Goal: Book appointment/travel/reservation

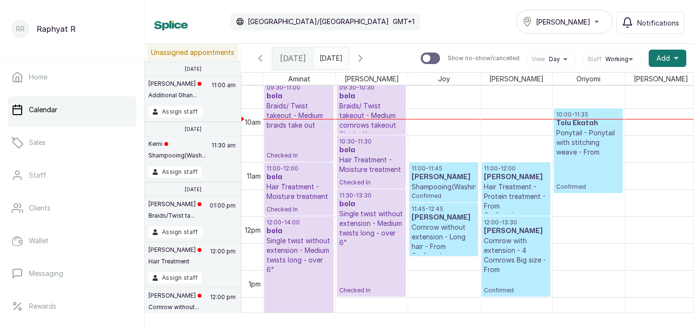
scroll to position [519, 0]
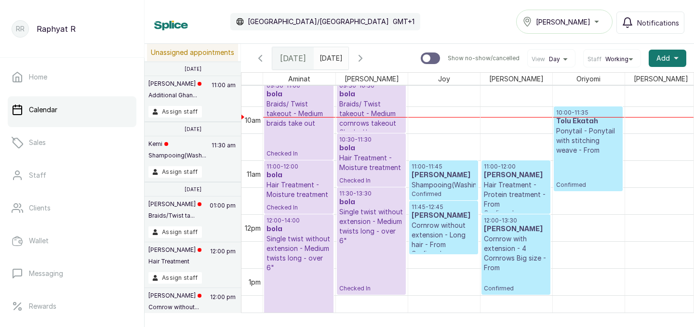
click at [589, 134] on p "Ponytail - Ponytail with stitching weave - From" at bounding box center [588, 140] width 64 height 29
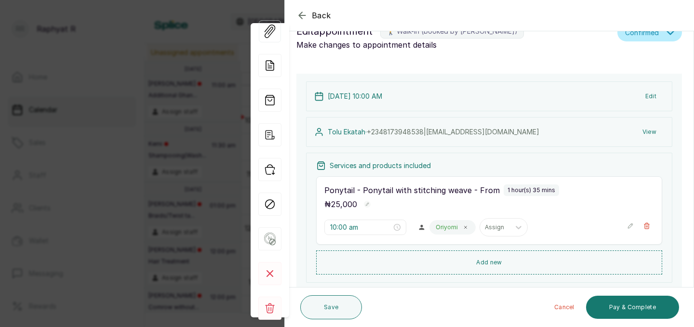
scroll to position [0, 0]
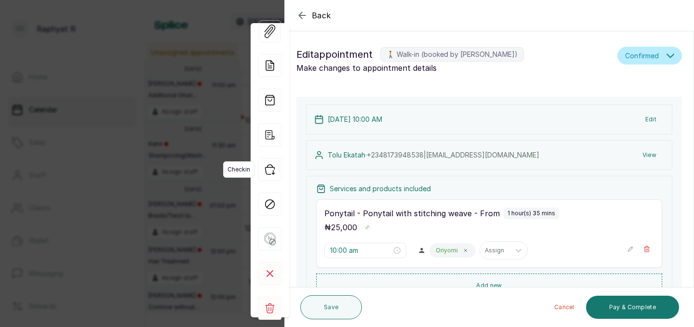
click at [269, 168] on icon "button" at bounding box center [269, 169] width 23 height 23
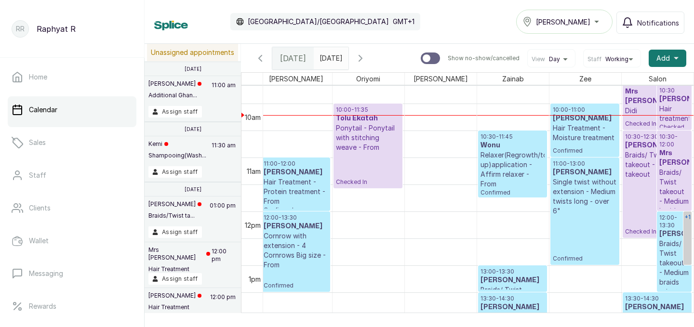
click at [689, 221] on div "+1" at bounding box center [687, 217] width 8 height 12
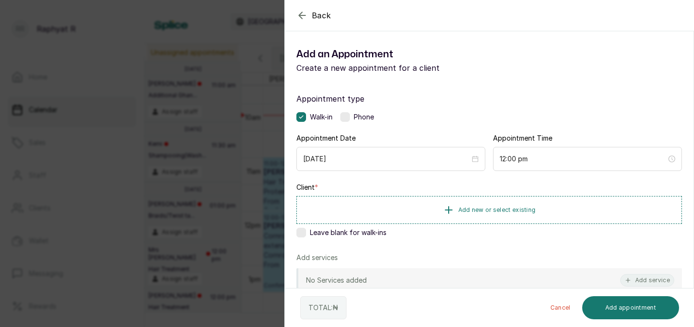
click at [300, 13] on icon "button" at bounding box center [302, 15] width 6 height 6
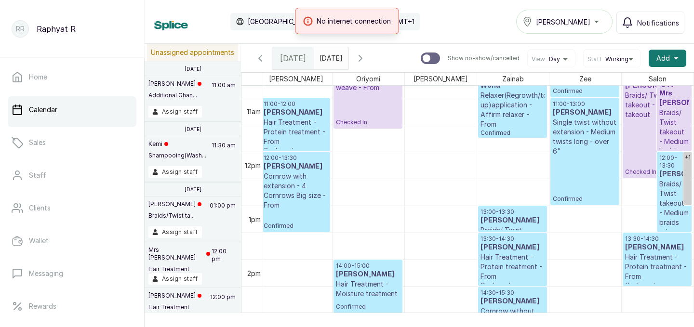
scroll to position [607, 0]
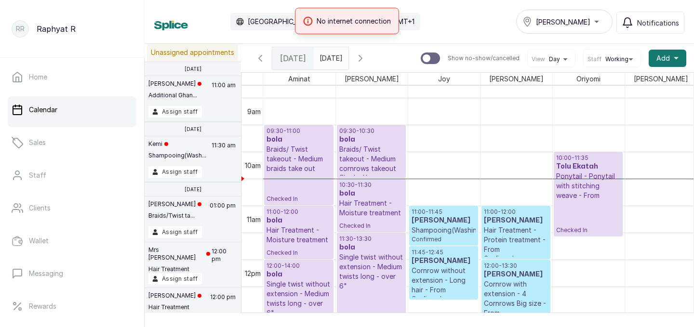
click at [515, 224] on h3 "itoro udom" at bounding box center [516, 221] width 64 height 10
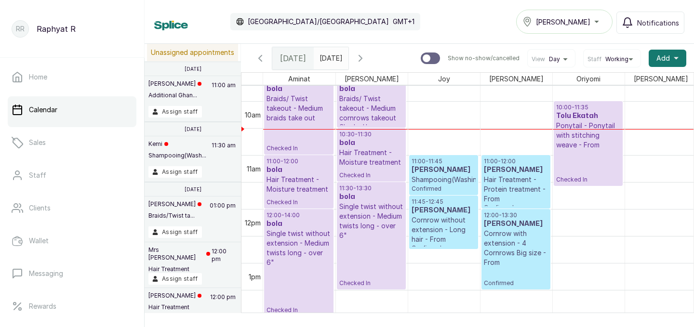
click at [510, 173] on h3 "[PERSON_NAME]" at bounding box center [516, 170] width 64 height 10
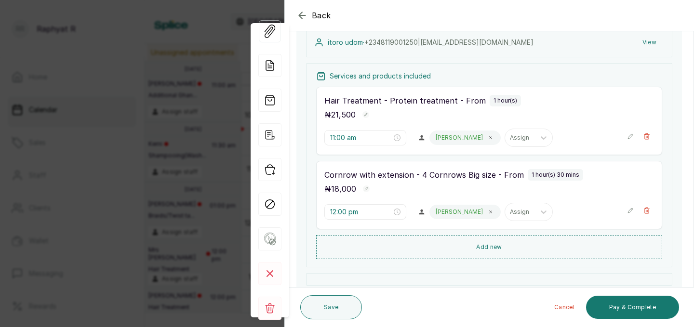
scroll to position [98, 0]
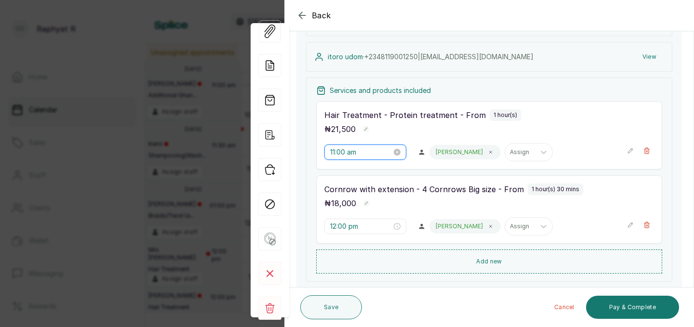
click at [355, 153] on input "11:00 am" at bounding box center [361, 152] width 62 height 11
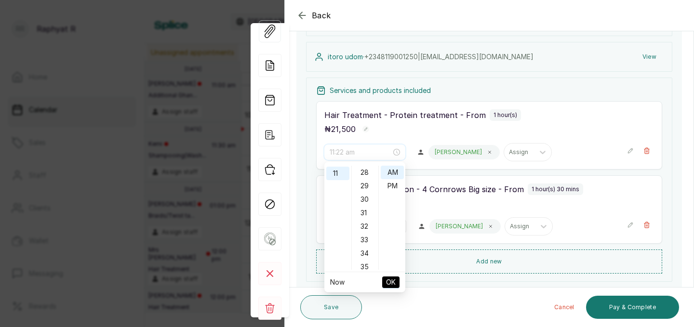
scroll to position [382, 0]
click at [366, 193] on div "30" at bounding box center [365, 195] width 23 height 13
type input "11:30 am"
click at [392, 278] on span "OK" at bounding box center [391, 282] width 10 height 18
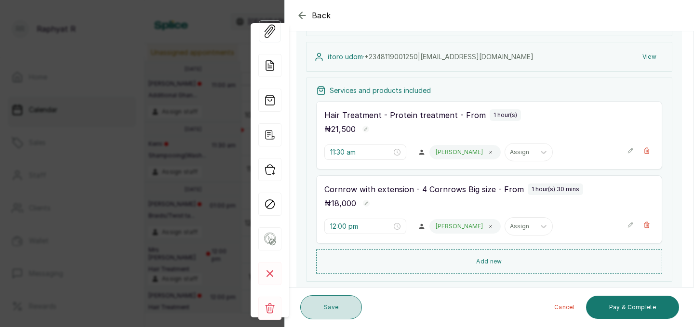
click at [339, 304] on button "Save" at bounding box center [331, 307] width 62 height 24
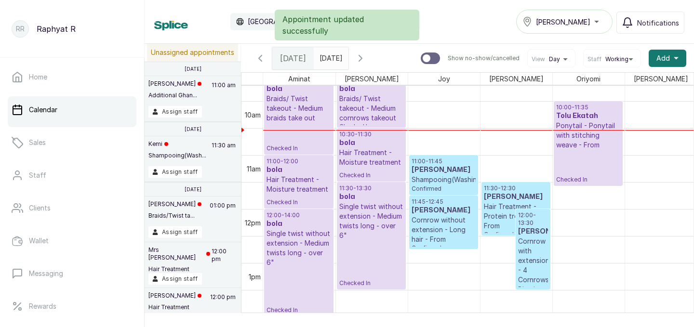
click at [527, 233] on h3 "[PERSON_NAME]" at bounding box center [533, 232] width 30 height 10
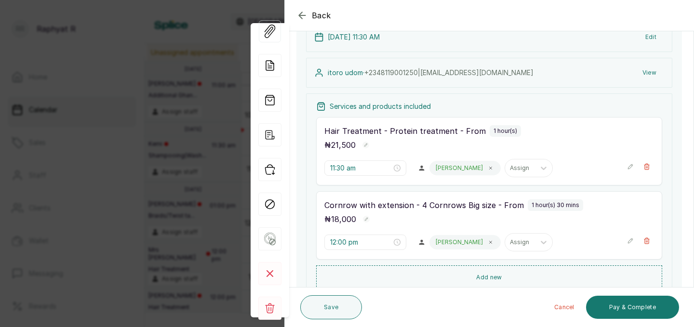
scroll to position [75, 0]
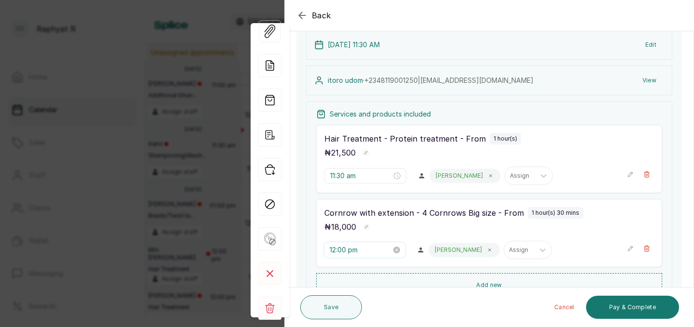
click at [355, 248] on input "12:00 pm" at bounding box center [360, 250] width 62 height 11
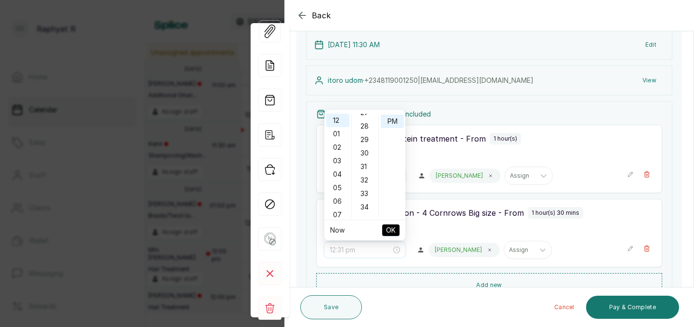
scroll to position [374, 0]
click at [365, 150] on div "30" at bounding box center [365, 150] width 23 height 13
type input "12:30 pm"
click at [392, 228] on span "OK" at bounding box center [391, 230] width 10 height 18
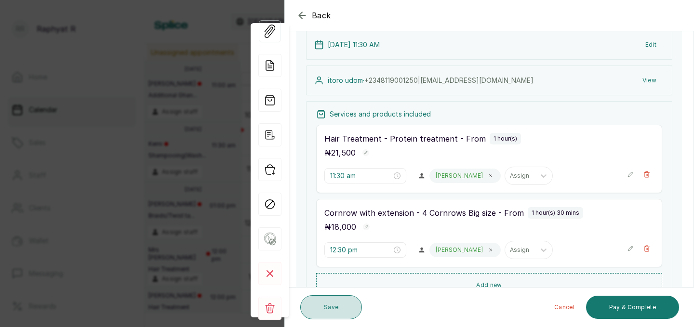
click at [323, 309] on button "Save" at bounding box center [331, 307] width 62 height 24
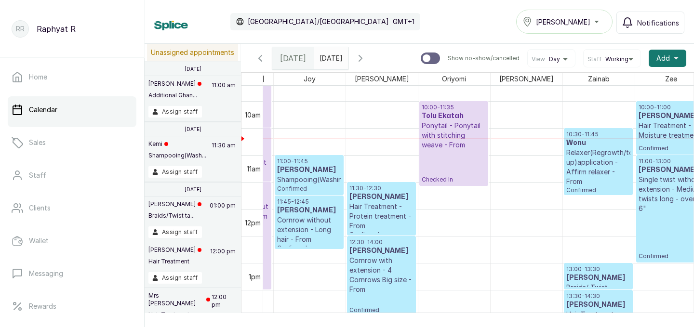
scroll to position [527, 109]
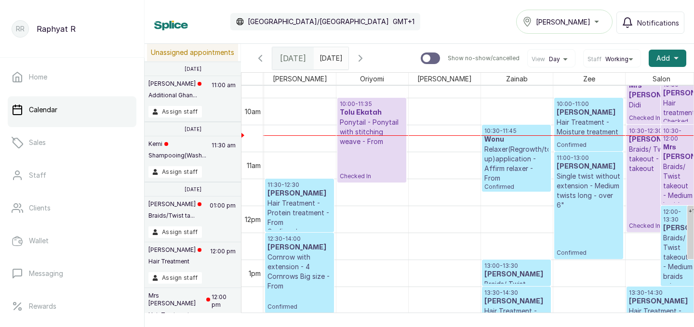
click at [600, 121] on p "Hair Treatment - Moisture treatment" at bounding box center [588, 127] width 64 height 19
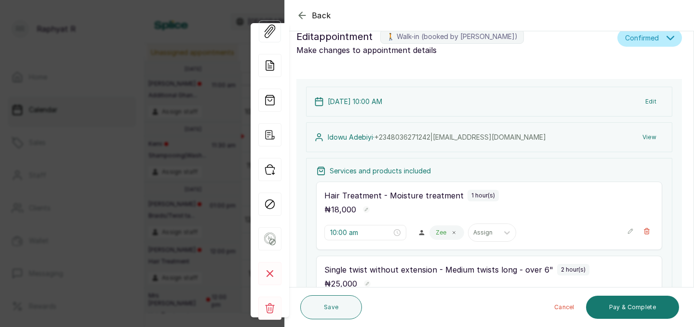
scroll to position [0, 0]
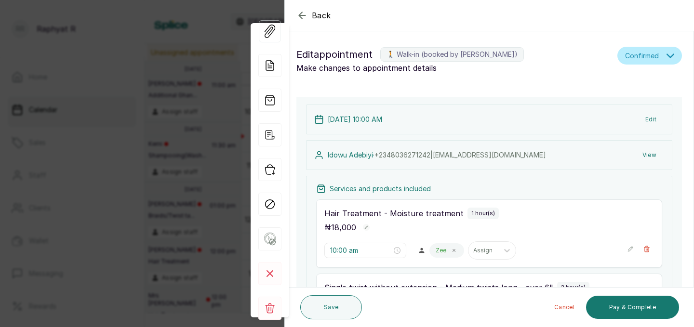
click at [300, 16] on icon "button" at bounding box center [302, 15] width 6 height 6
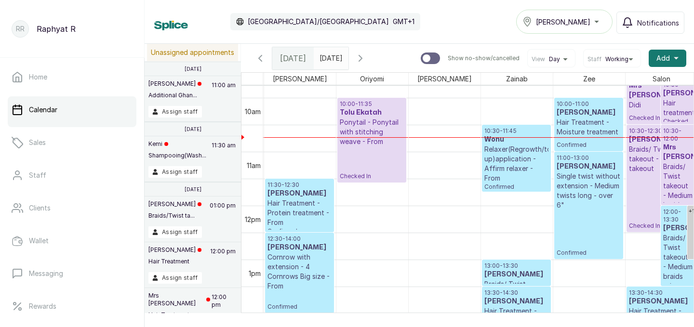
click at [581, 119] on p "Hair Treatment - Moisture treatment" at bounding box center [588, 127] width 64 height 19
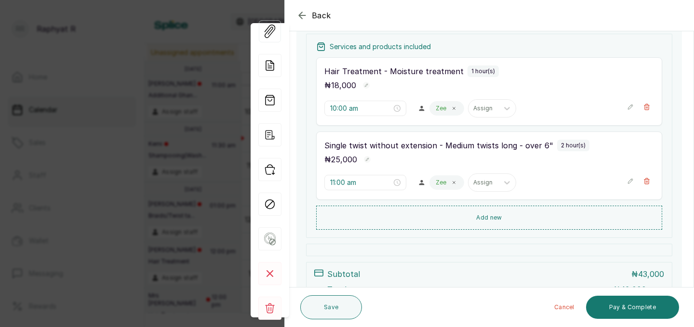
scroll to position [143, 0]
click at [359, 108] on input "10:00 am" at bounding box center [360, 107] width 62 height 11
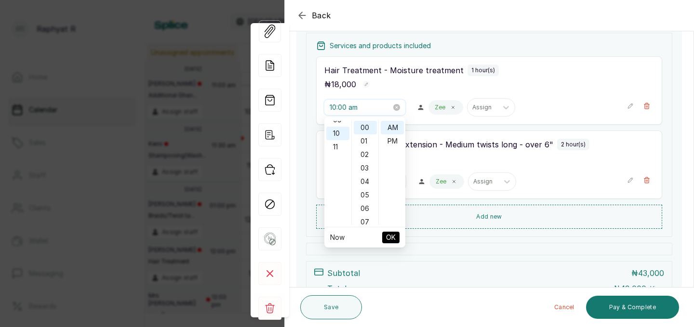
scroll to position [134, 0]
click at [337, 143] on div "11" at bounding box center [337, 141] width 23 height 13
type input "11:00 am"
click at [394, 235] on span "OK" at bounding box center [391, 237] width 10 height 18
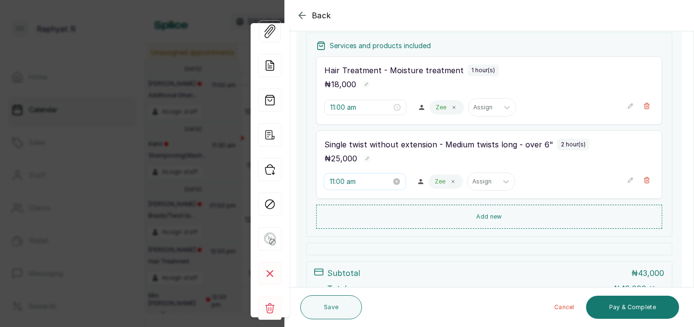
click at [361, 180] on input "11:00 am" at bounding box center [360, 181] width 62 height 11
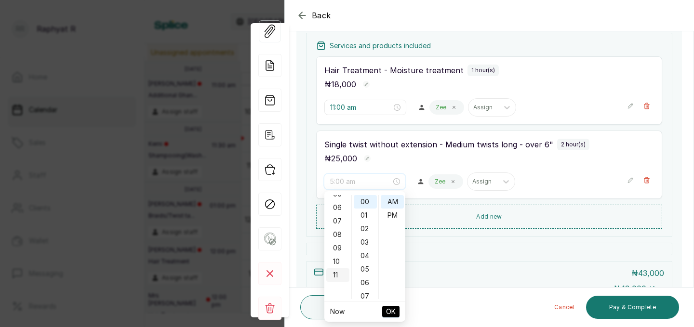
scroll to position [0, 0]
click at [338, 200] on div "12" at bounding box center [337, 201] width 23 height 13
type input "12:00 pm"
click at [392, 215] on div "PM" at bounding box center [392, 215] width 23 height 13
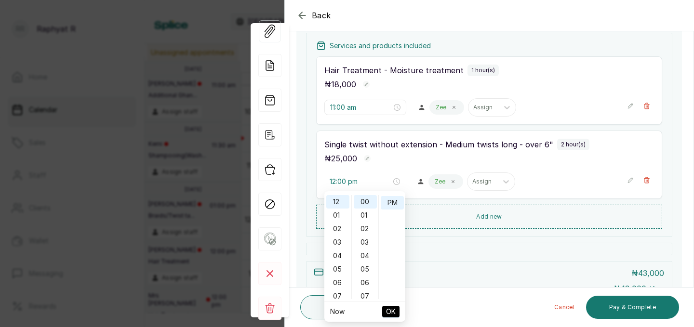
click at [388, 312] on span "OK" at bounding box center [391, 312] width 10 height 18
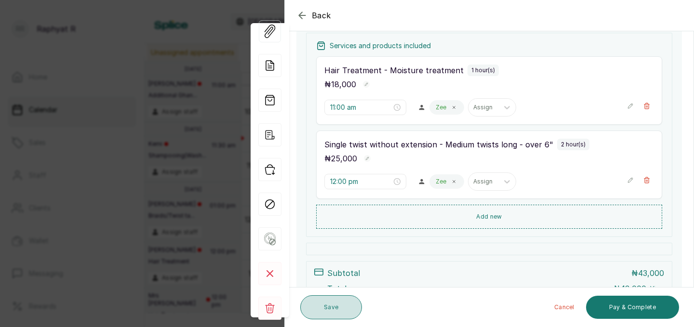
click at [336, 307] on button "Save" at bounding box center [331, 307] width 62 height 24
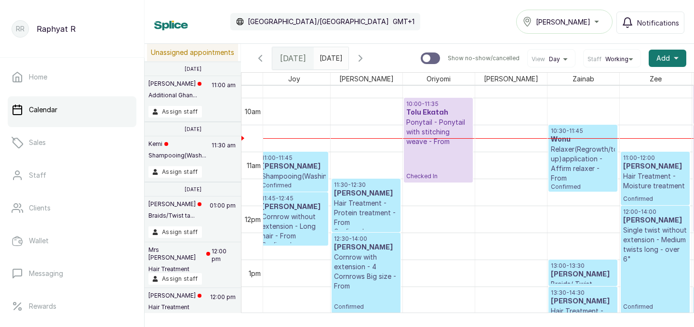
scroll to position [527, 147]
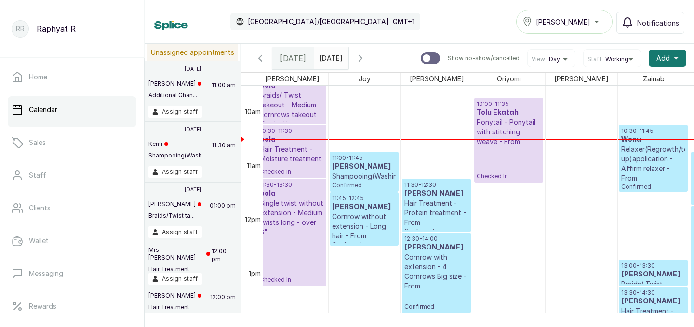
click at [652, 147] on p "Relaxer(Regrowth/touch up)application - Affirm relaxer - From" at bounding box center [653, 164] width 64 height 39
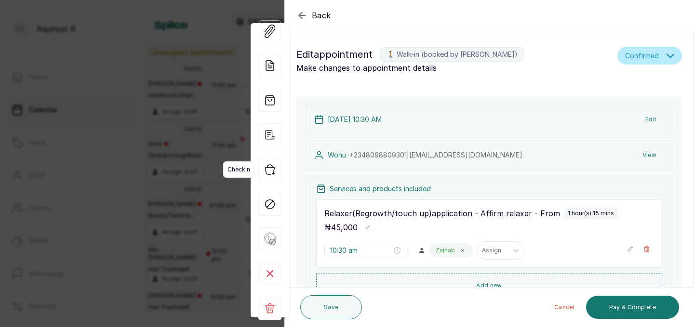
click at [274, 168] on icon "button" at bounding box center [269, 170] width 9 height 10
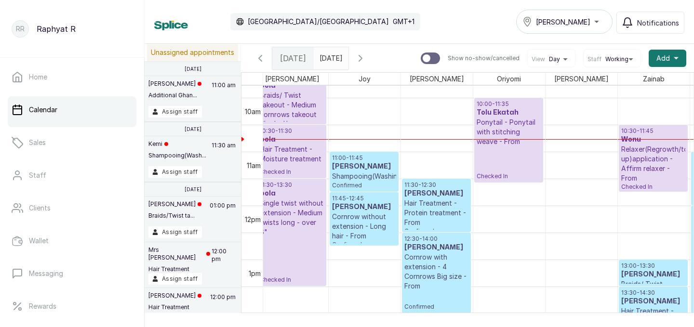
click at [363, 168] on h3 "Yemisi Belo" at bounding box center [364, 167] width 64 height 10
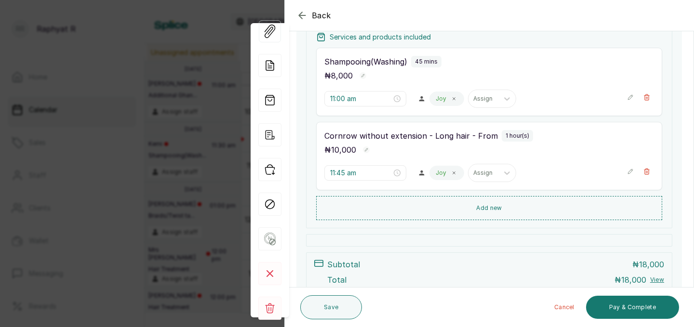
scroll to position [154, 0]
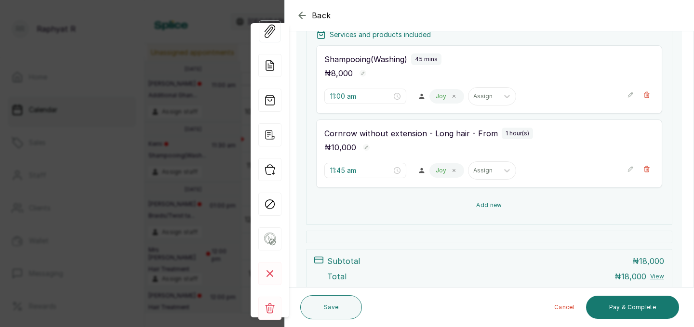
click at [476, 202] on button "Add new" at bounding box center [489, 205] width 346 height 23
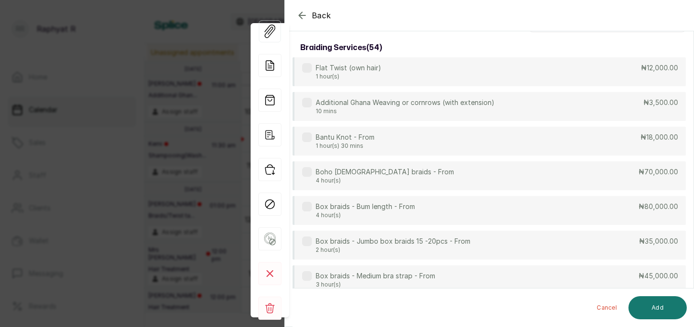
scroll to position [0, 0]
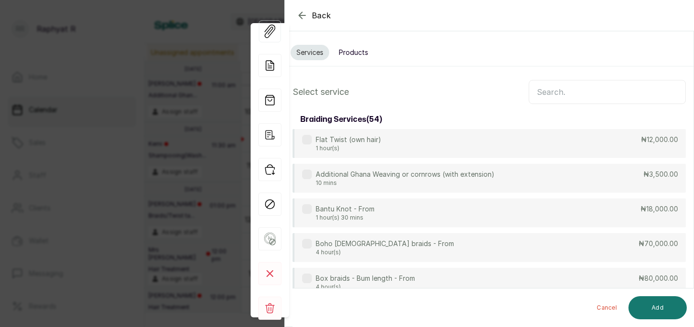
click at [297, 14] on icon "button" at bounding box center [302, 16] width 12 height 12
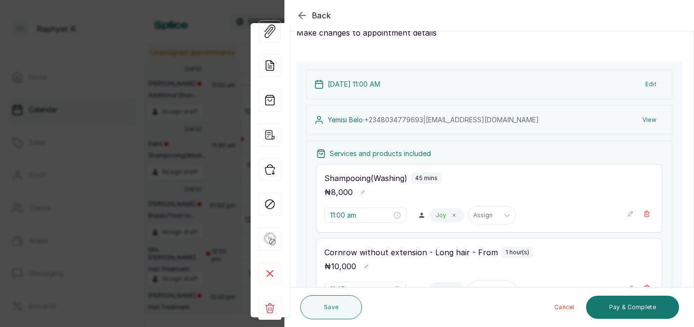
scroll to position [35, 0]
click at [268, 169] on icon "button" at bounding box center [269, 169] width 23 height 23
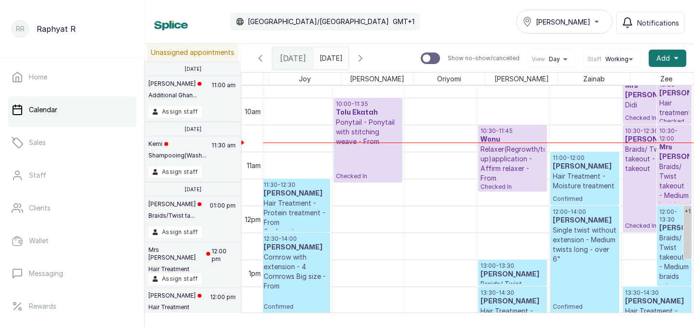
scroll to position [0, 220]
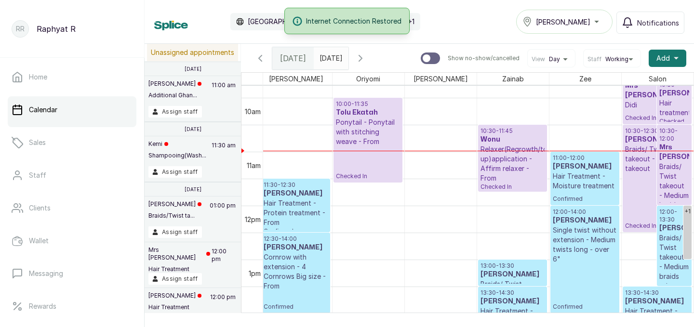
click at [366, 59] on icon "button" at bounding box center [361, 59] width 12 height 12
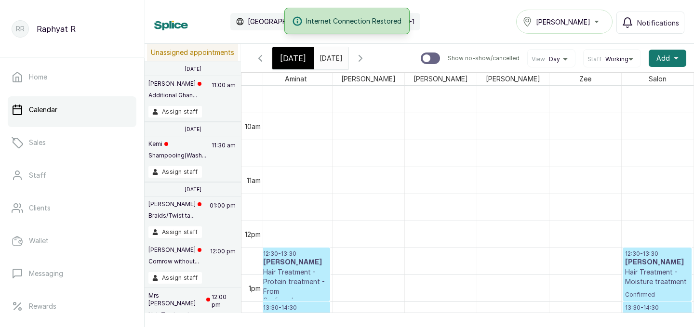
scroll to position [553, 0]
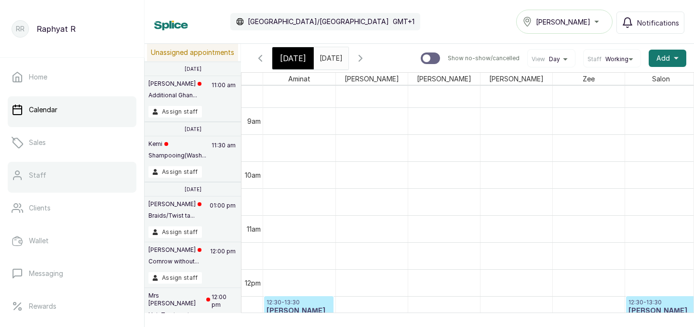
click at [34, 178] on p "Staff" at bounding box center [37, 176] width 17 height 10
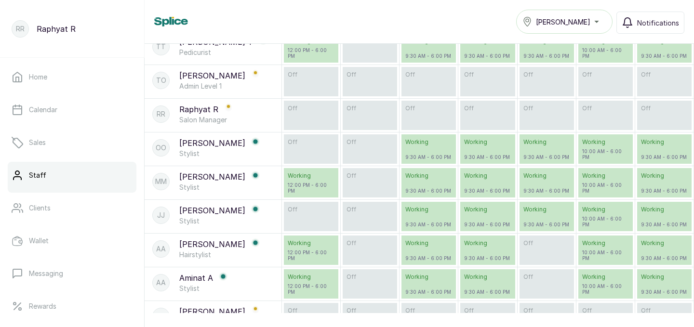
scroll to position [198, 0]
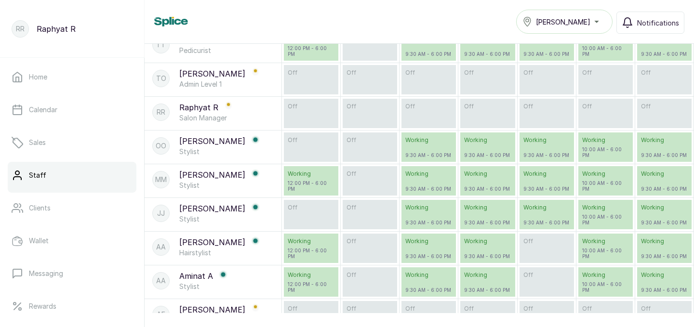
click at [307, 214] on div "off" at bounding box center [311, 214] width 54 height 29
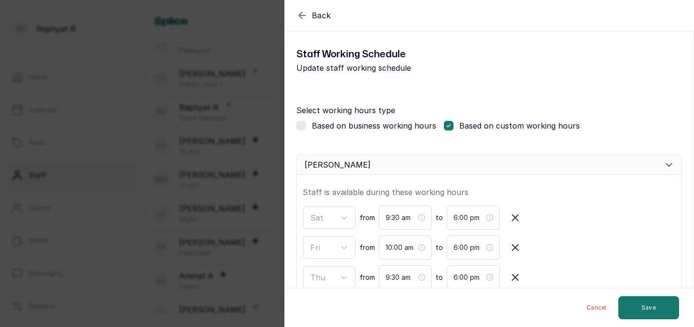
click at [303, 122] on label at bounding box center [301, 126] width 10 height 10
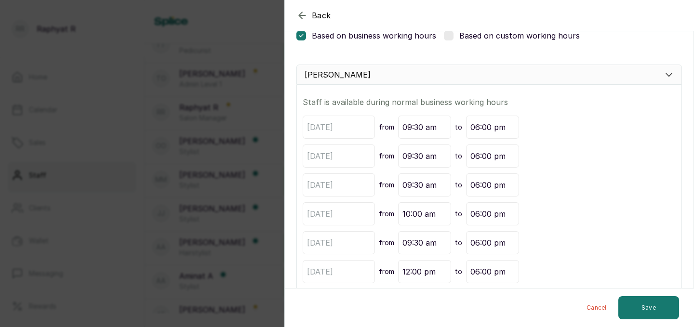
scroll to position [109, 0]
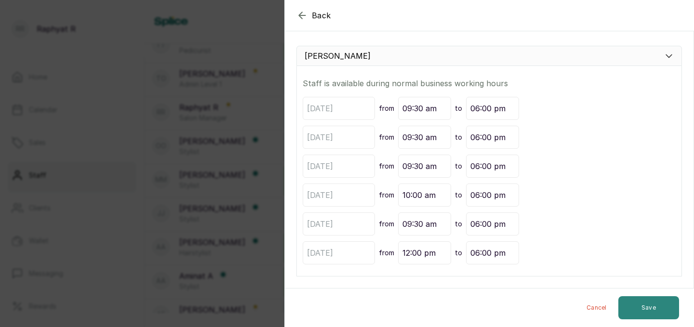
click at [656, 303] on button "Save" at bounding box center [648, 307] width 61 height 23
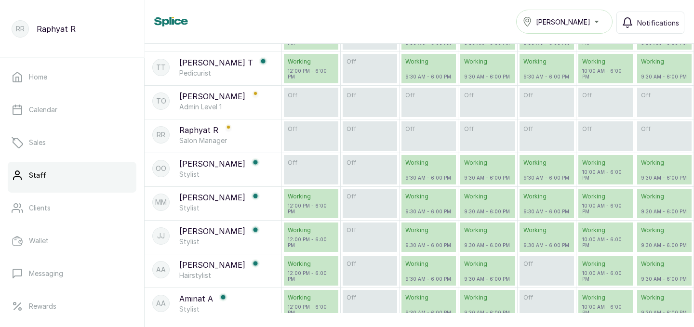
scroll to position [159, 0]
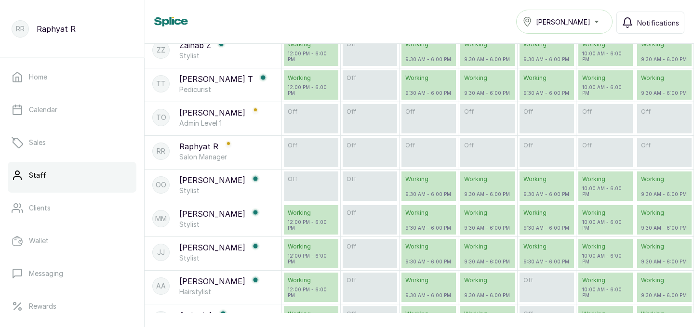
click at [306, 184] on div "off" at bounding box center [311, 185] width 54 height 29
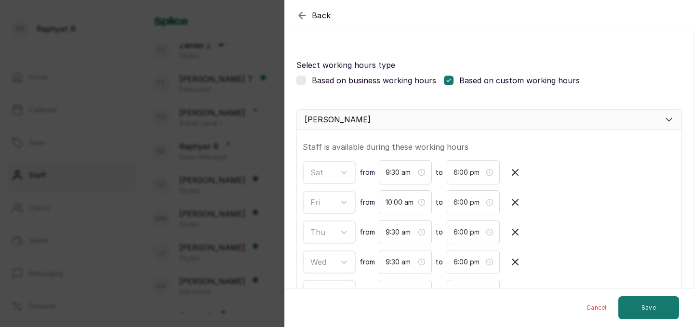
scroll to position [18, 0]
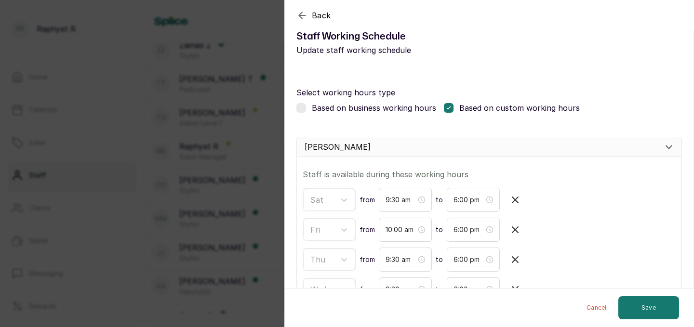
click at [301, 106] on label at bounding box center [301, 108] width 10 height 10
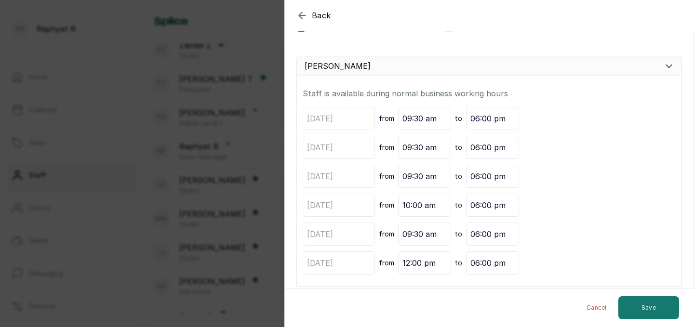
scroll to position [109, 0]
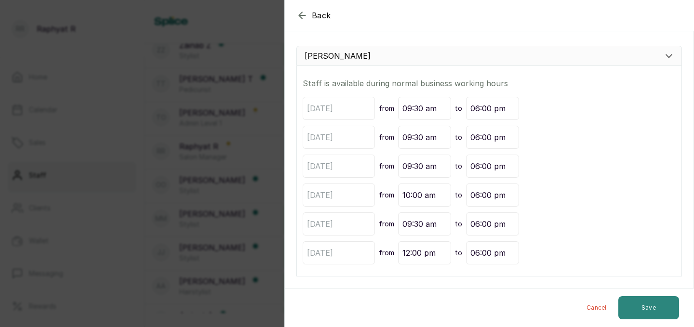
click at [639, 304] on button "Save" at bounding box center [648, 307] width 61 height 23
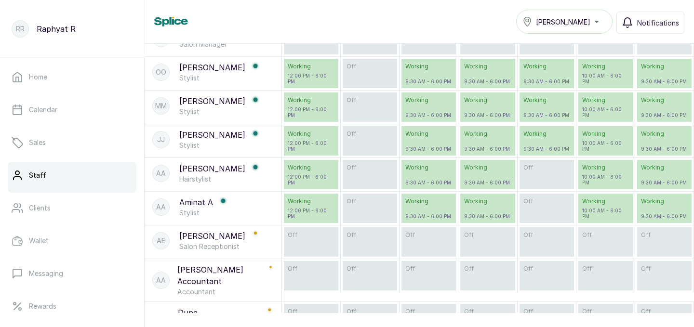
scroll to position [285, 0]
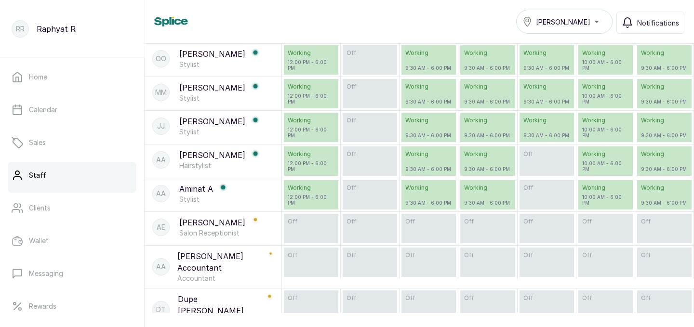
click at [313, 156] on p "Working" at bounding box center [311, 154] width 47 height 8
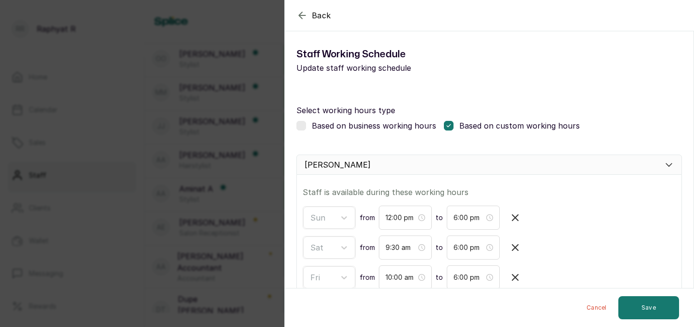
click at [303, 17] on icon "button" at bounding box center [302, 16] width 12 height 12
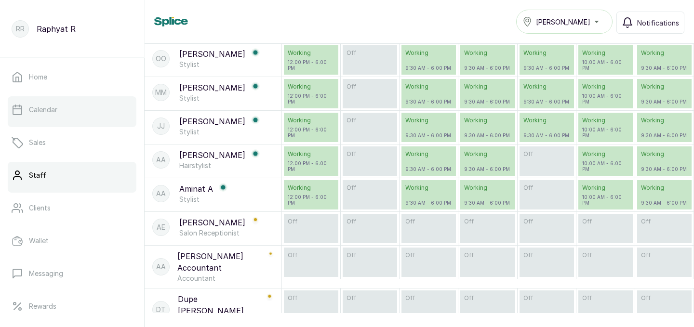
click at [32, 108] on p "Calendar" at bounding box center [43, 110] width 28 height 10
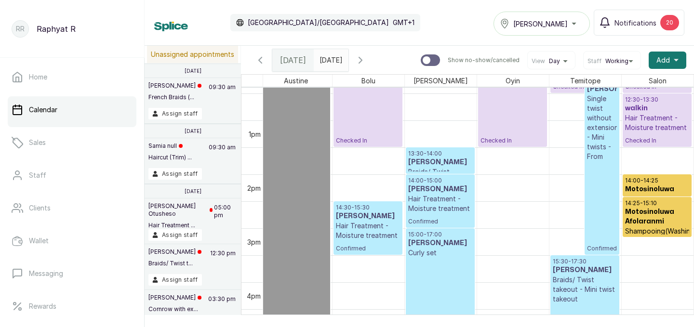
click at [652, 187] on h3 "Motosinoluwa Afolaranmi" at bounding box center [657, 193] width 65 height 19
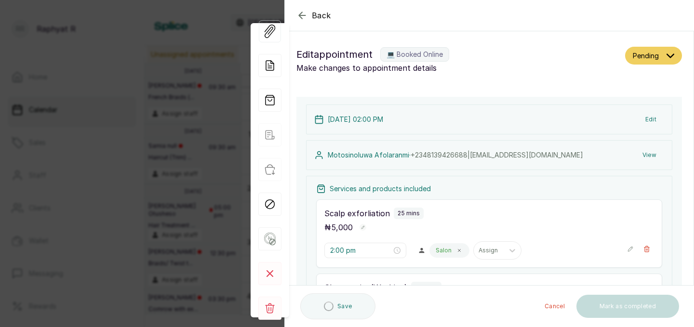
click at [303, 15] on icon "button" at bounding box center [302, 15] width 6 height 6
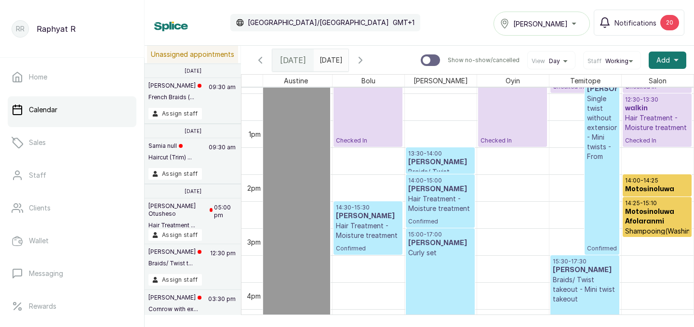
click at [578, 26] on div "Tasala Lekki" at bounding box center [542, 24] width 84 height 12
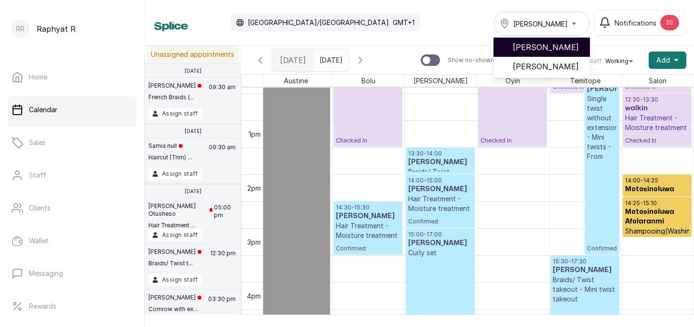
click at [571, 48] on span "[PERSON_NAME]" at bounding box center [547, 47] width 69 height 12
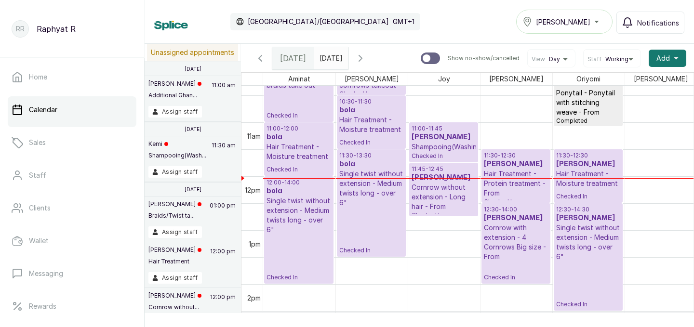
scroll to position [528, 0]
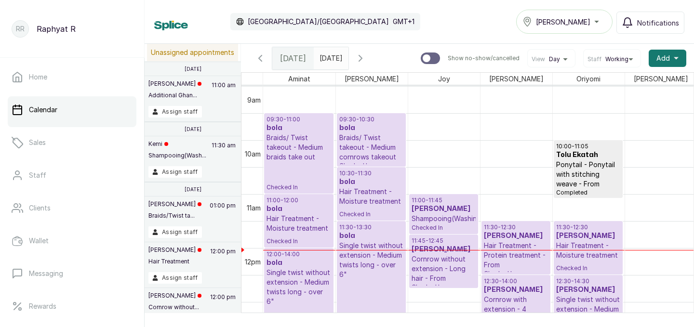
click at [374, 138] on p "Braids/ Twist takeout - Medium cornrows takeout" at bounding box center [371, 147] width 64 height 29
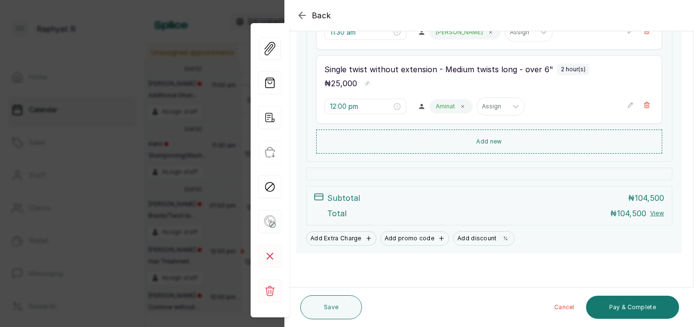
scroll to position [516, 0]
click at [304, 10] on icon "button" at bounding box center [302, 16] width 12 height 12
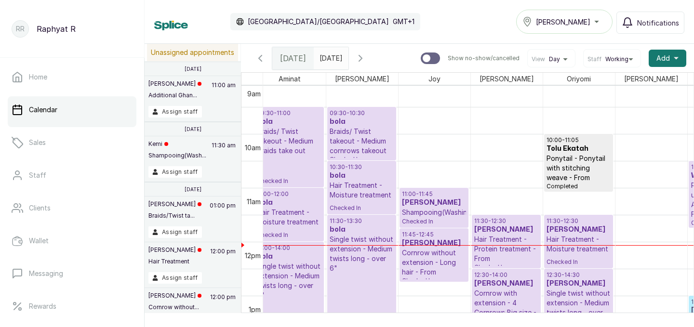
scroll to position [496, 0]
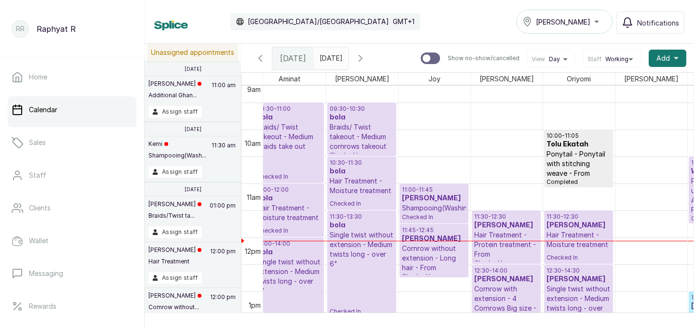
click at [422, 211] on p "Shampooing(Washing)" at bounding box center [434, 208] width 64 height 10
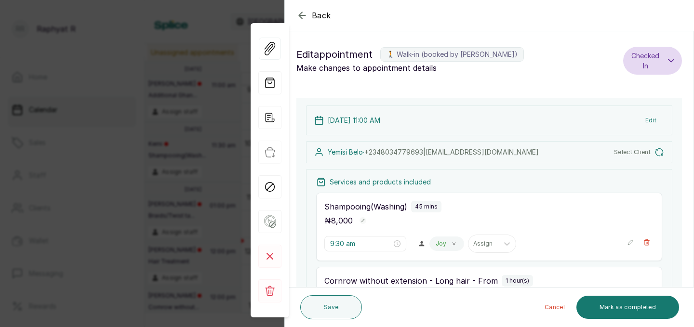
type input "11:00 am"
type input "11:45 am"
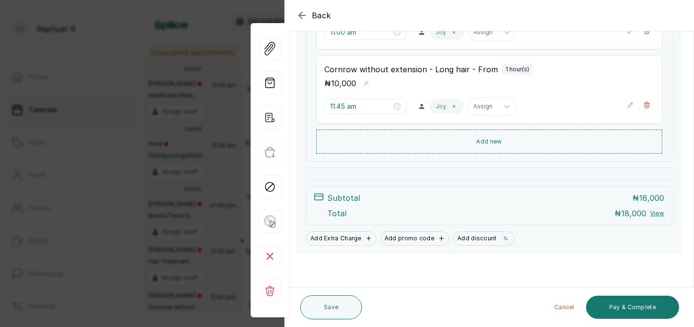
scroll to position [200, 0]
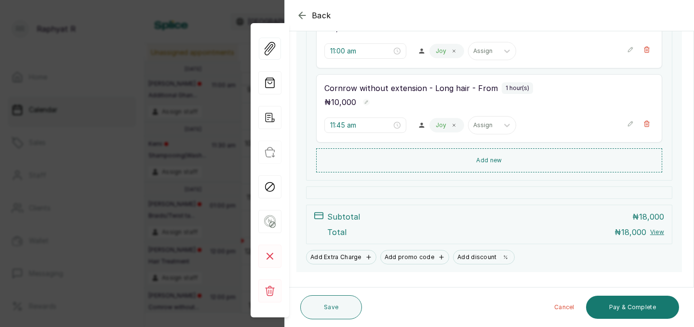
click at [143, 120] on div "Back Appointment Details Edit appointment 🚶 Walk-in (booked by Raphyat R) Make …" at bounding box center [347, 163] width 694 height 327
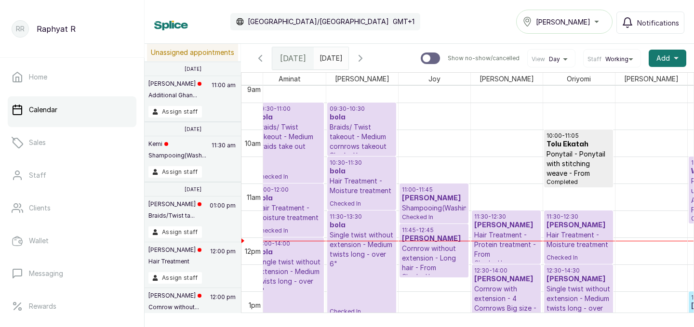
click at [348, 62] on span at bounding box center [338, 56] width 18 height 16
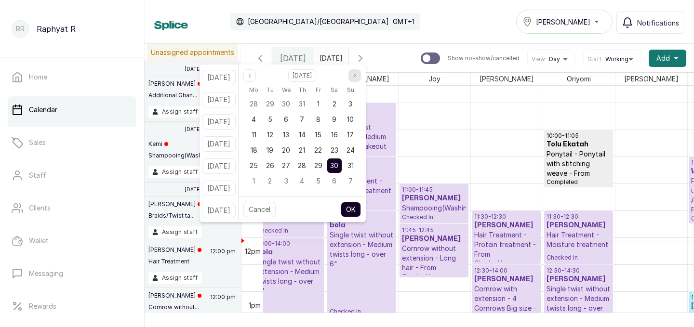
click at [357, 74] on icon "page next" at bounding box center [355, 76] width 6 height 6
click at [342, 130] on div "20" at bounding box center [334, 135] width 14 height 14
click at [361, 206] on button "OK" at bounding box center [351, 209] width 20 height 15
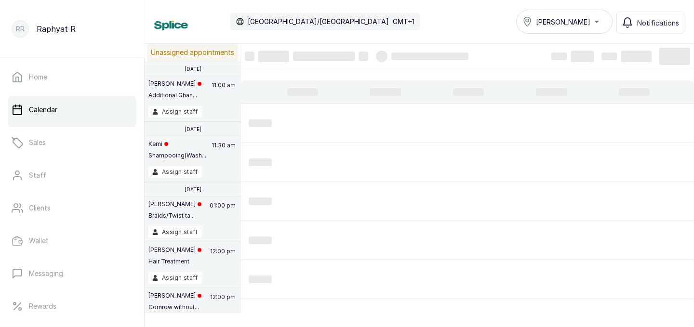
type input "20/09/2025"
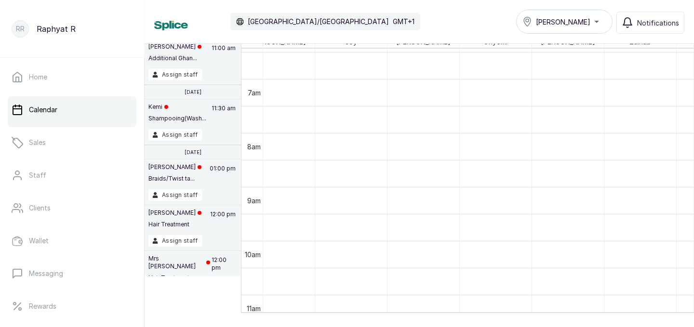
scroll to position [347, 101]
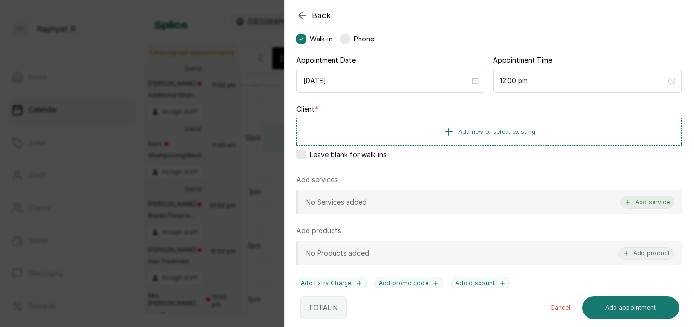
click at [647, 198] on button "Add service" at bounding box center [647, 202] width 54 height 13
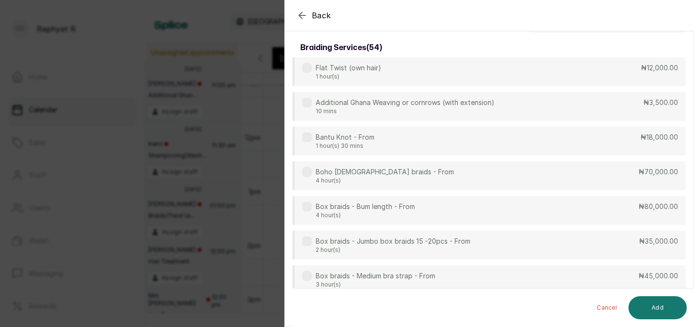
click at [301, 18] on icon "button" at bounding box center [302, 15] width 6 height 6
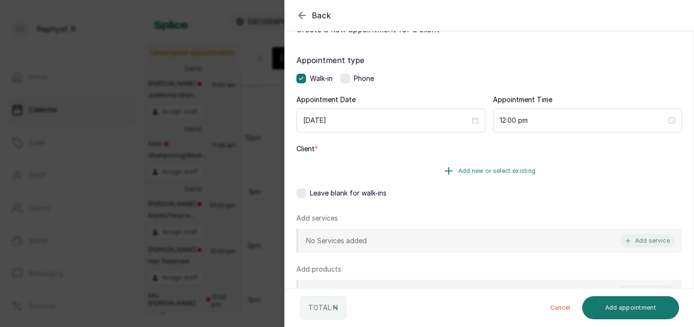
click at [425, 171] on button "Add new or select existing" at bounding box center [488, 171] width 385 height 27
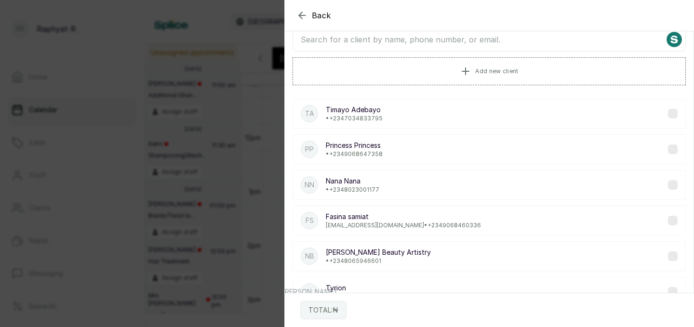
click at [370, 46] on input "text" at bounding box center [488, 39] width 393 height 24
type input "bola"
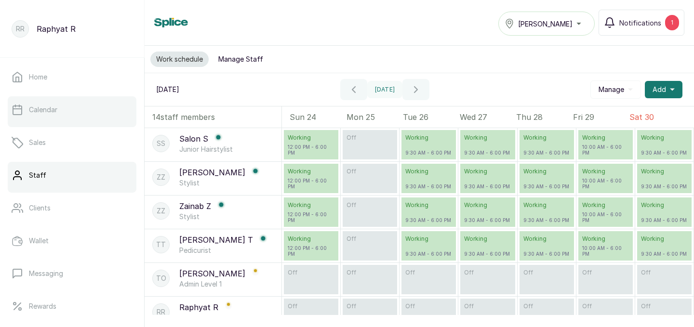
click at [79, 107] on link "Calendar" at bounding box center [72, 109] width 129 height 27
